Goal: Task Accomplishment & Management: Manage account settings

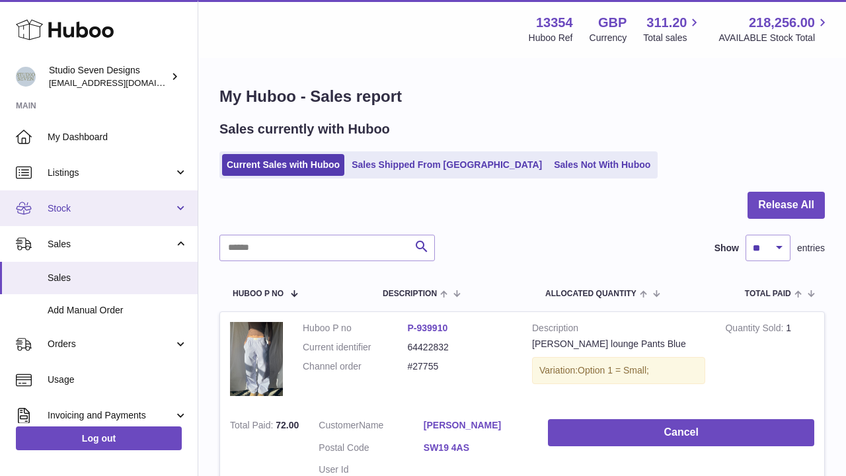
click at [103, 203] on span "Stock" at bounding box center [111, 208] width 126 height 13
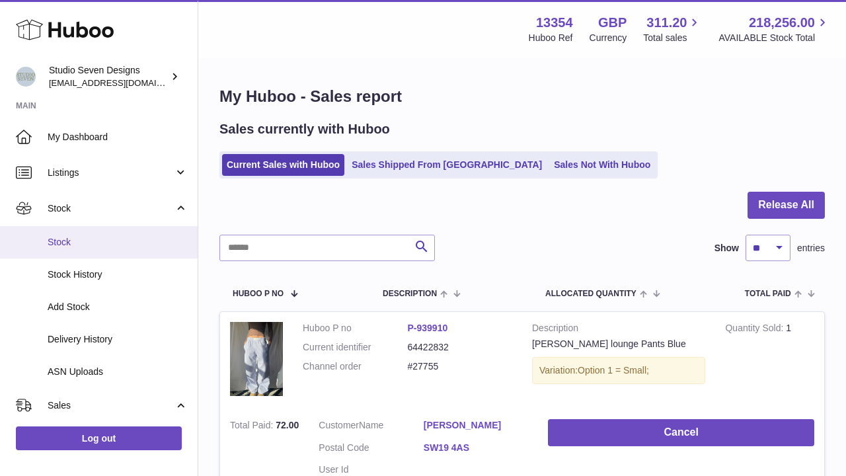
click at [75, 238] on span "Stock" at bounding box center [118, 242] width 140 height 13
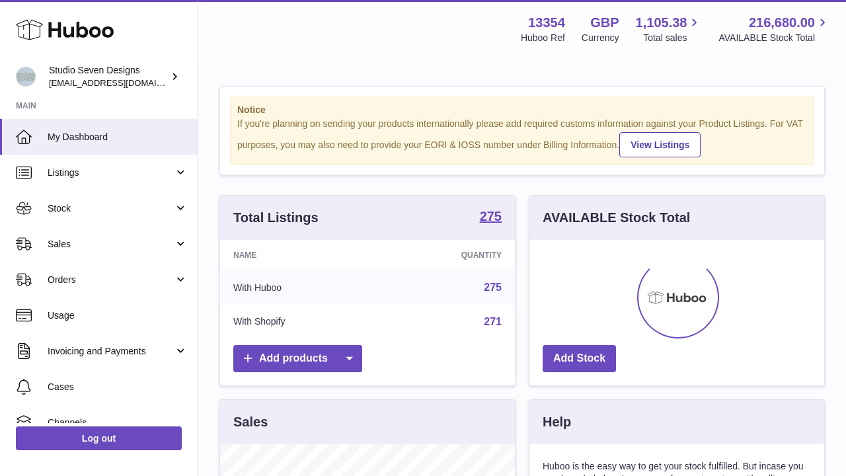
scroll to position [206, 295]
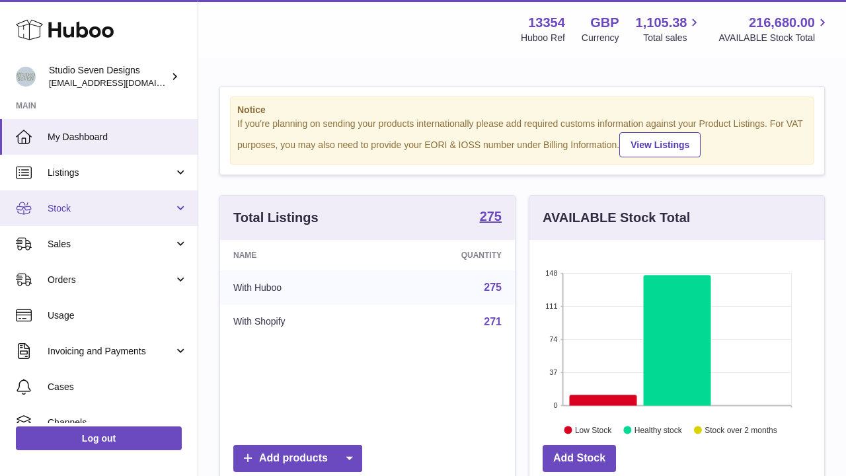
click at [93, 218] on link "Stock" at bounding box center [99, 208] width 198 height 36
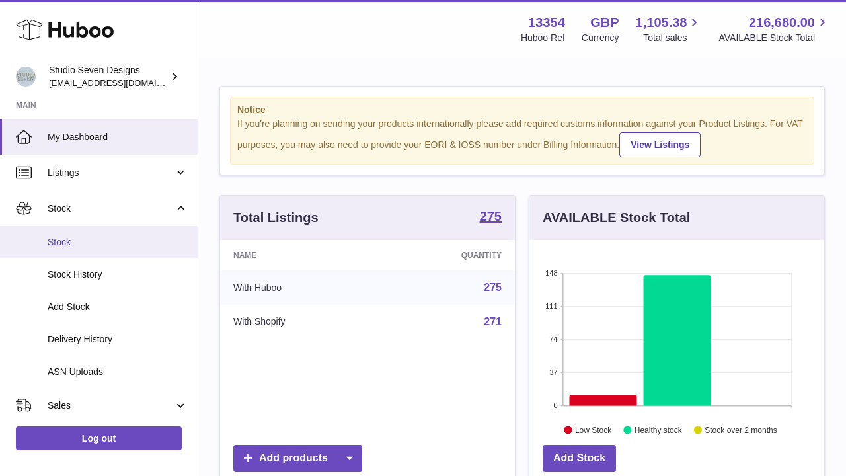
click at [68, 236] on span "Stock" at bounding box center [118, 242] width 140 height 13
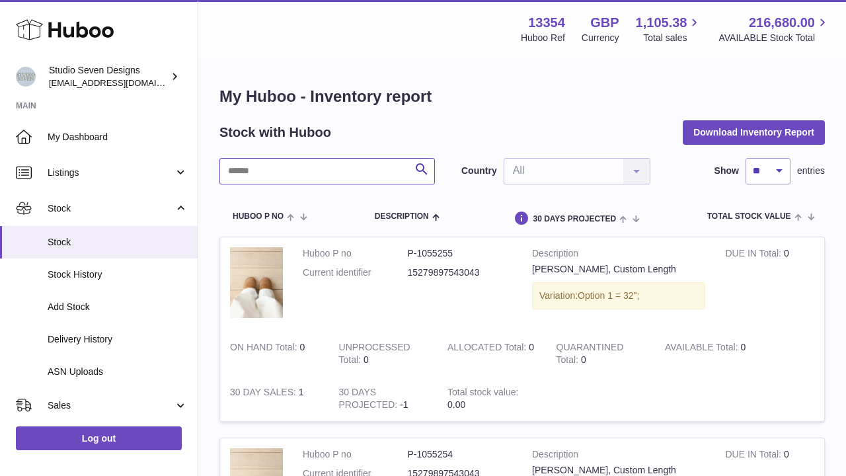
click at [326, 182] on input "text" at bounding box center [326, 171] width 215 height 26
type input "****"
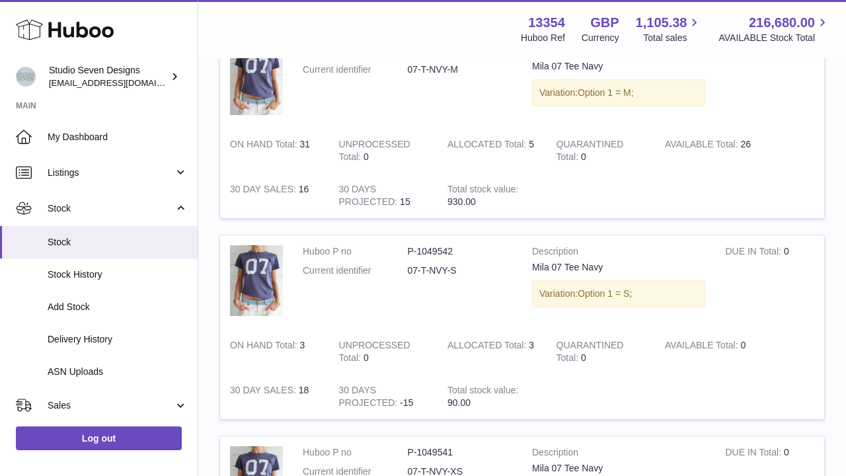
scroll to position [1610, 0]
